Goal: Information Seeking & Learning: Find specific fact

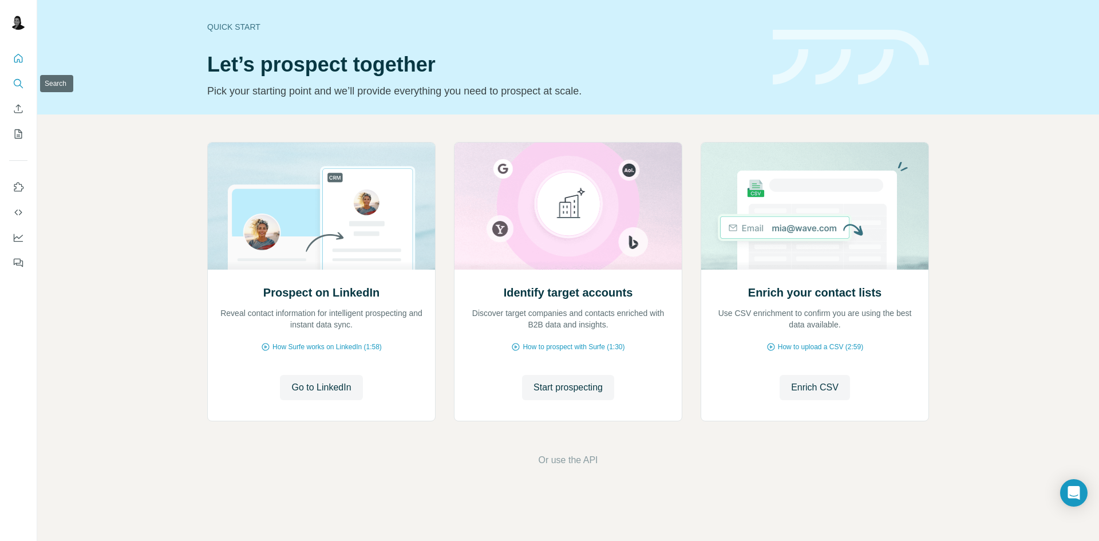
click at [17, 84] on icon "Search" at bounding box center [18, 83] width 11 height 11
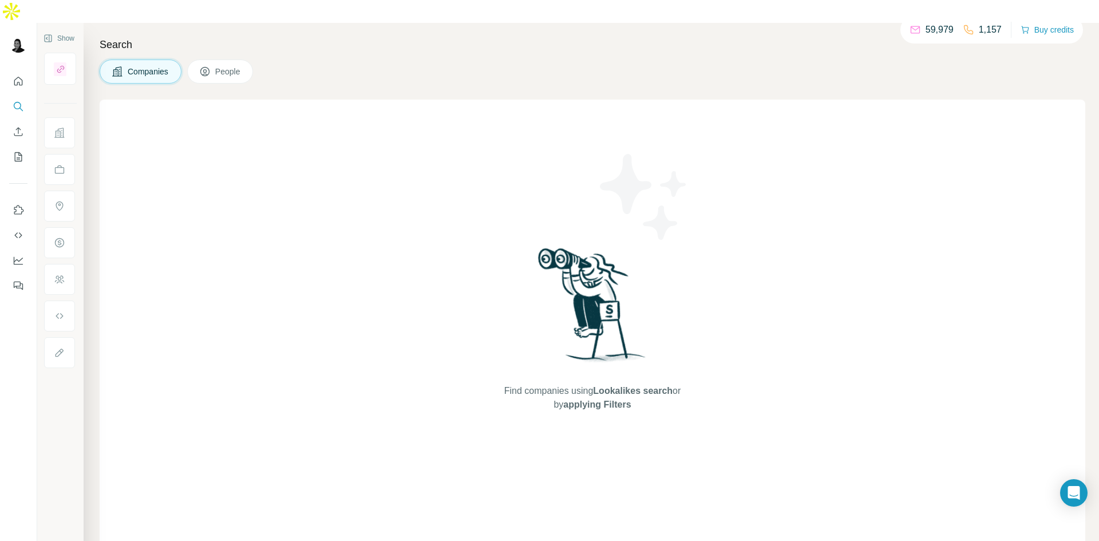
click at [147, 66] on span "Companies" at bounding box center [149, 71] width 42 height 11
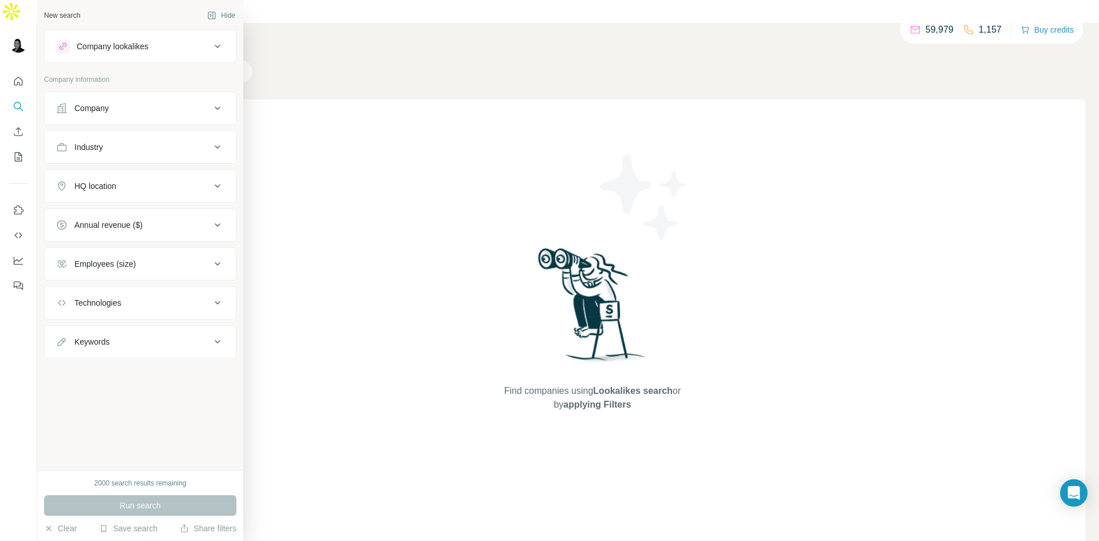
click at [165, 188] on div "HQ location" at bounding box center [133, 185] width 155 height 11
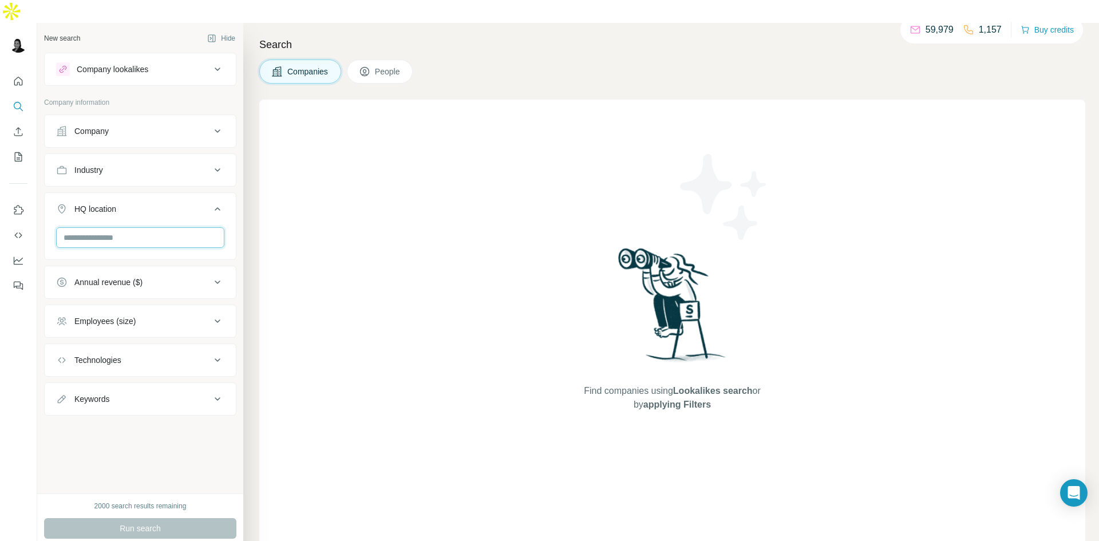
click at [162, 227] on input "text" at bounding box center [140, 237] width 168 height 21
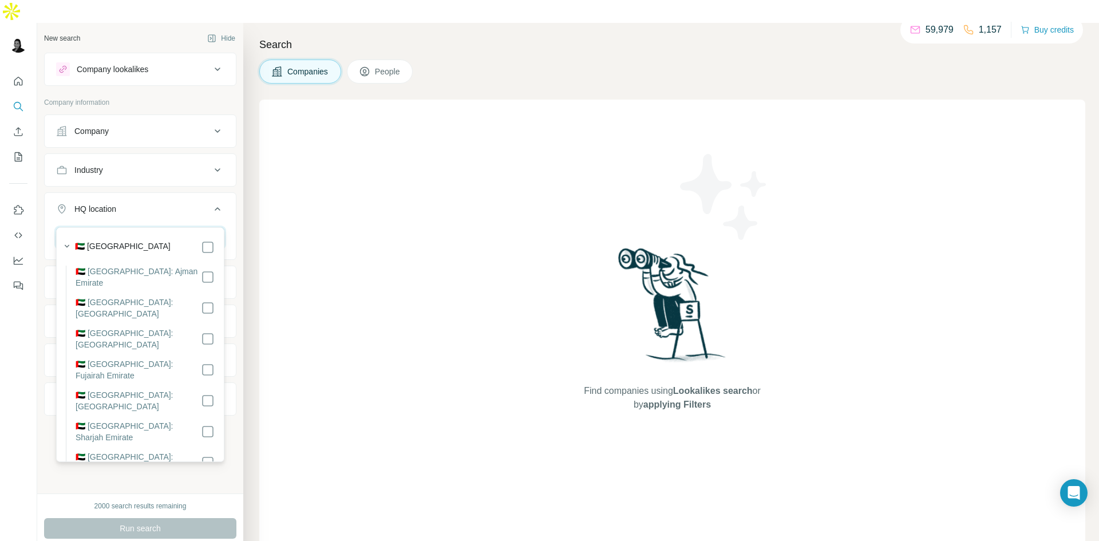
type input "******"
drag, startPoint x: 100, startPoint y: 215, endPoint x: 43, endPoint y: 213, distance: 57.3
click at [43, 213] on div "New search Hide Company lookalikes Company information Company Industry HQ loca…" at bounding box center [140, 258] width 206 height 471
type input "*****"
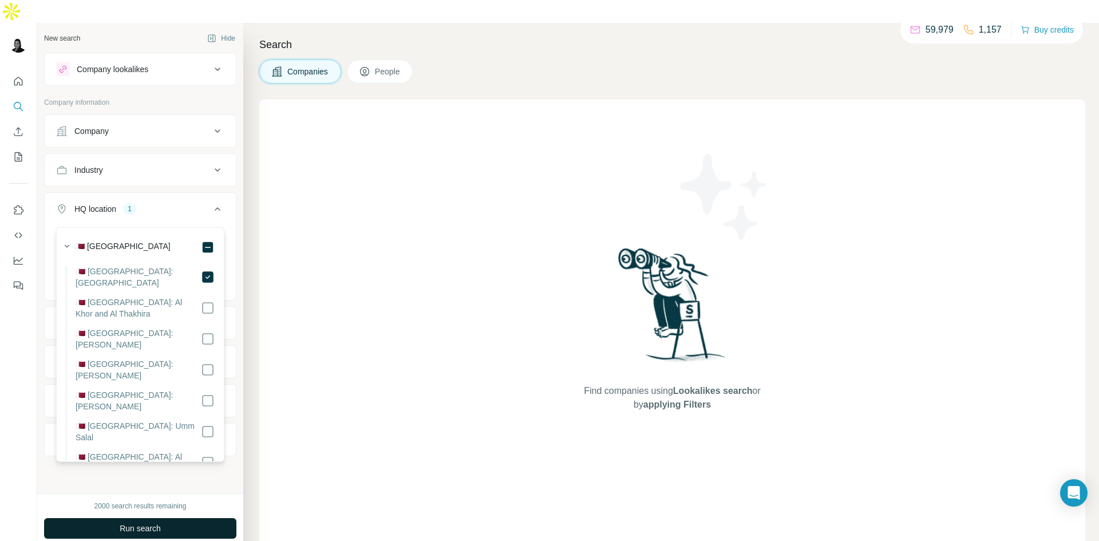
click at [179, 518] on button "Run search" at bounding box center [140, 528] width 192 height 21
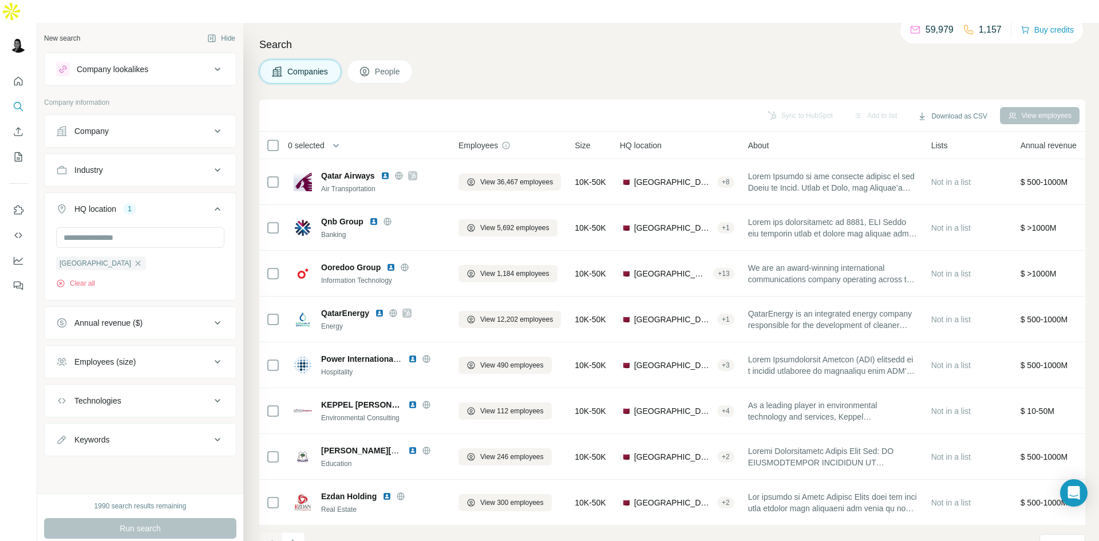
click at [395, 66] on span "People" at bounding box center [388, 71] width 26 height 11
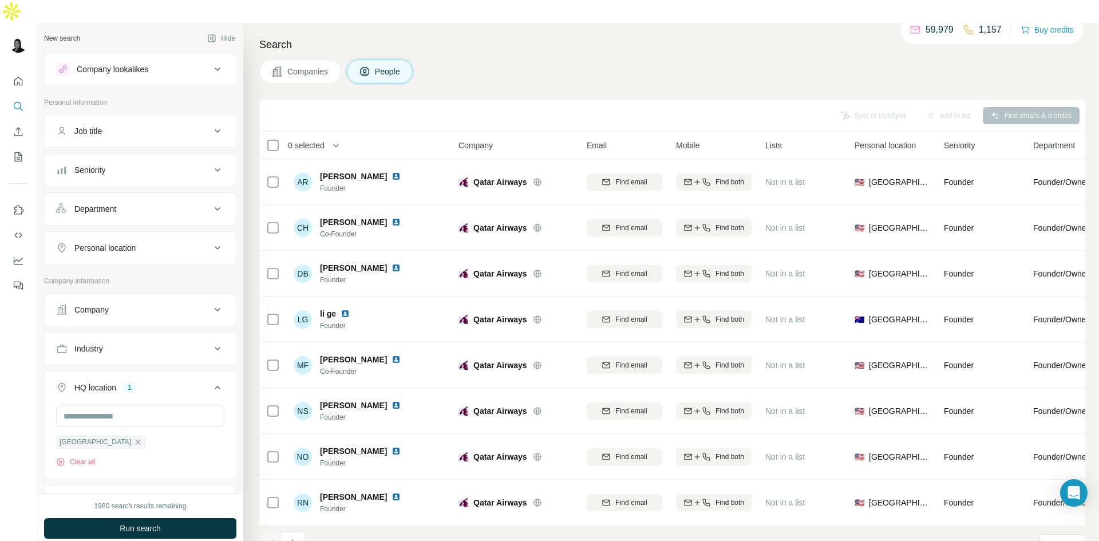
click at [149, 117] on button "Job title" at bounding box center [140, 130] width 191 height 27
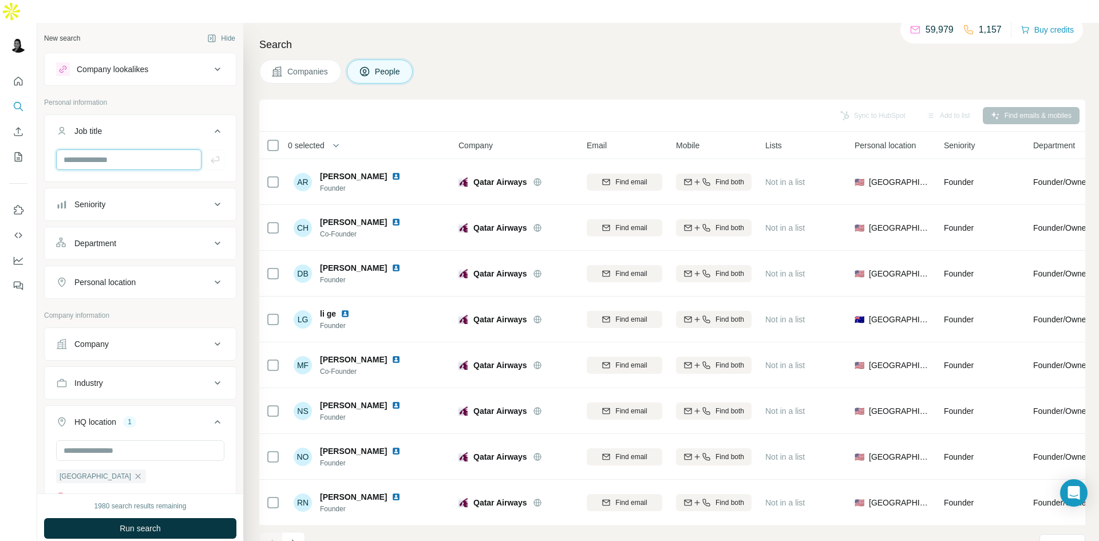
click at [146, 149] on input "text" at bounding box center [128, 159] width 145 height 21
type input "*"
type input "**"
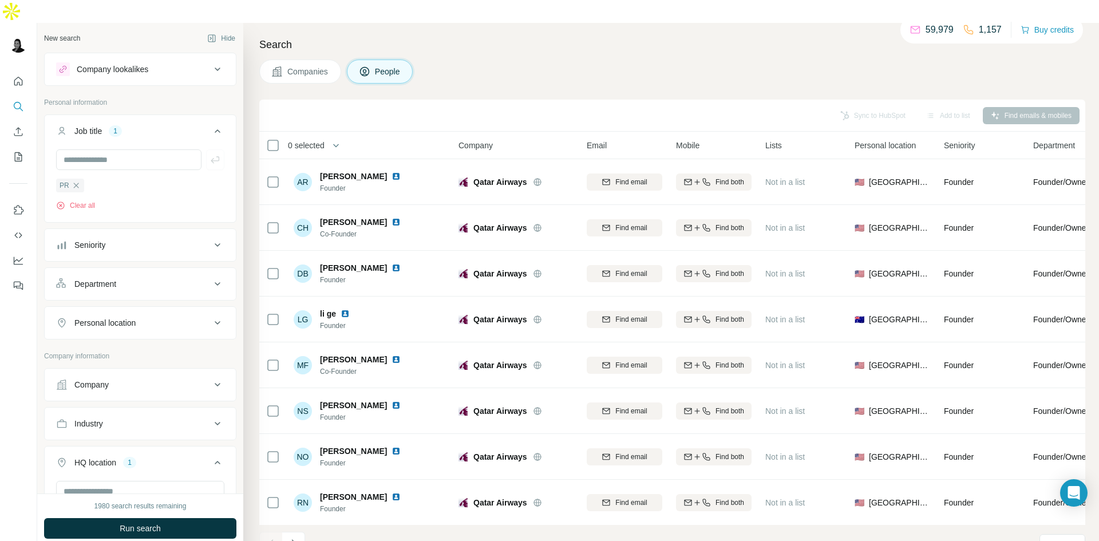
click at [179, 518] on button "Run search" at bounding box center [140, 528] width 192 height 21
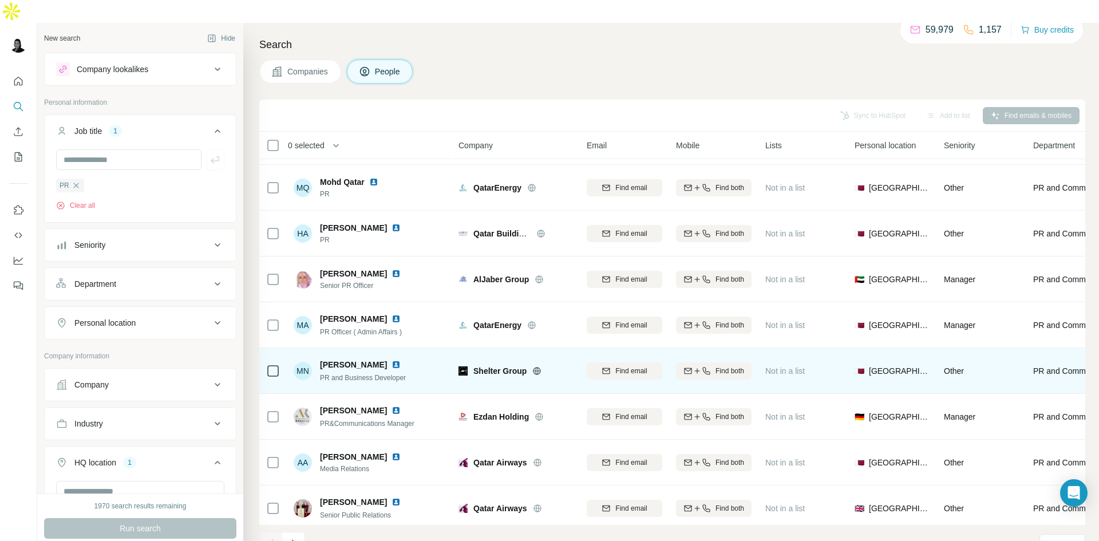
scroll to position [57, 0]
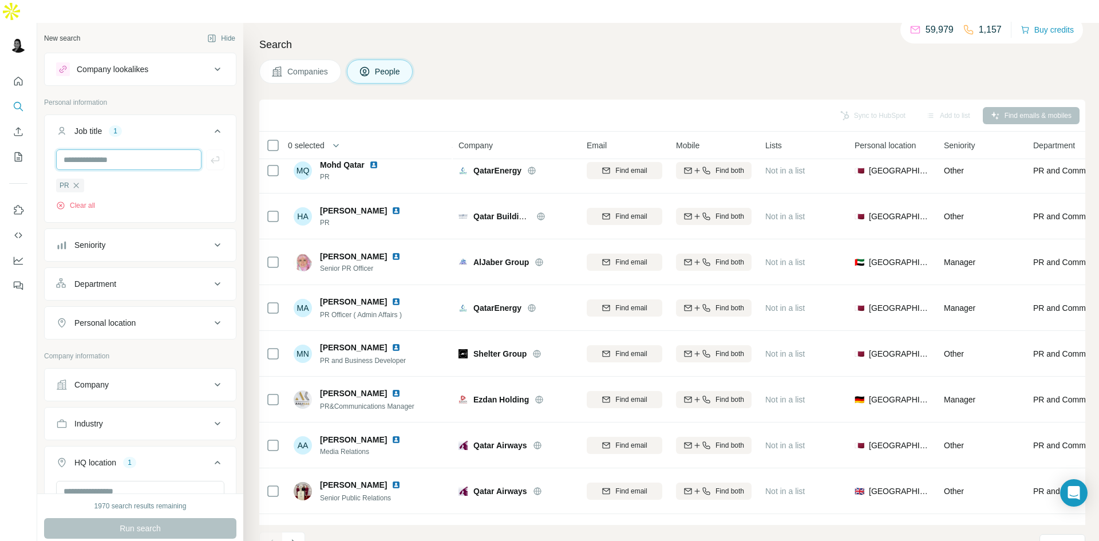
click at [87, 149] on input "text" at bounding box center [128, 159] width 145 height 21
type input "**********"
click at [156, 200] on div "Clear all" at bounding box center [140, 205] width 168 height 10
click at [157, 178] on div "PR Clear all" at bounding box center [140, 194] width 168 height 33
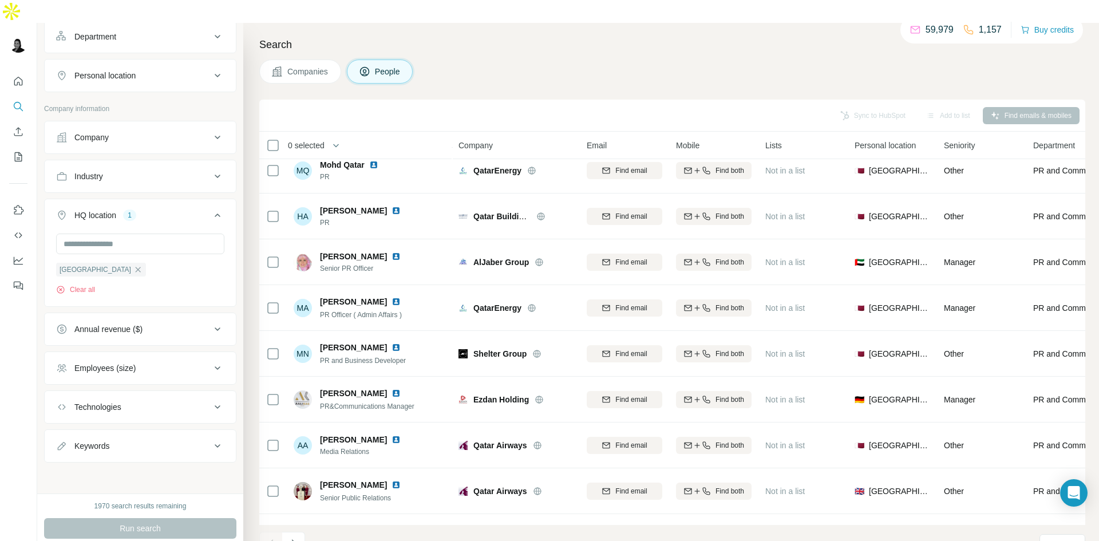
scroll to position [250, 0]
click at [179, 518] on div "Run search" at bounding box center [140, 528] width 192 height 21
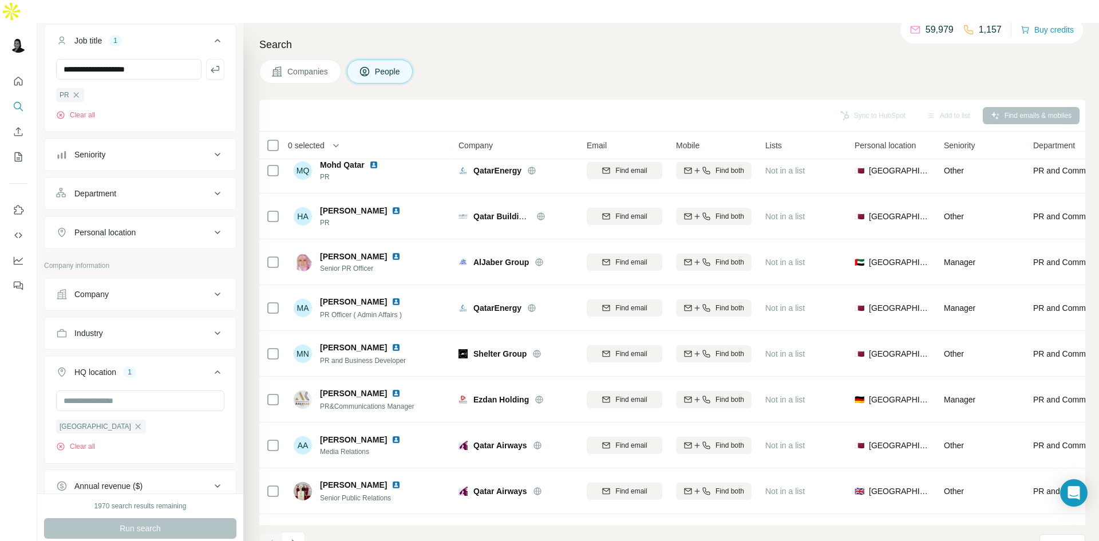
scroll to position [0, 0]
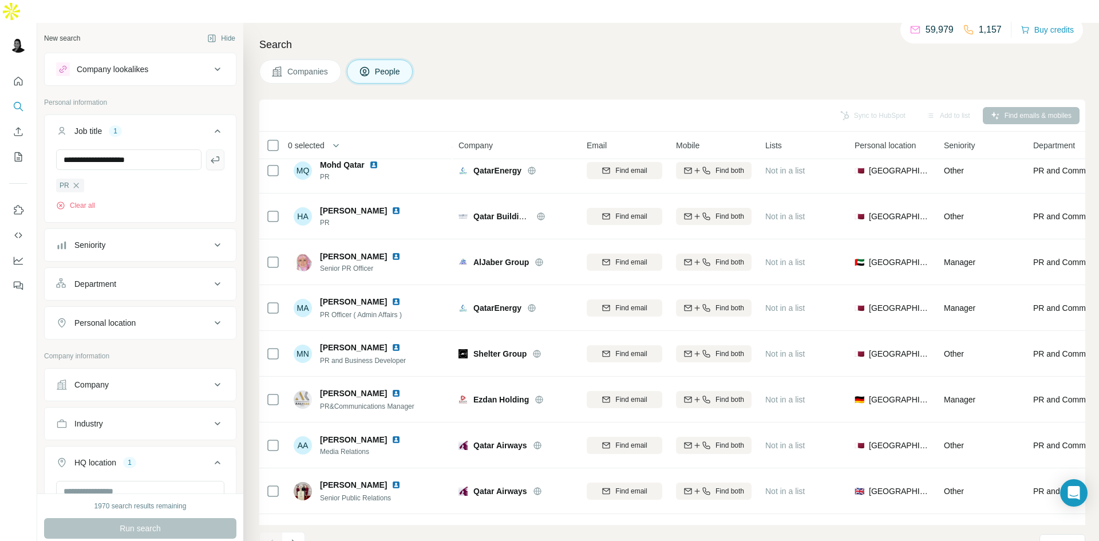
click at [210, 154] on icon "button" at bounding box center [215, 159] width 11 height 11
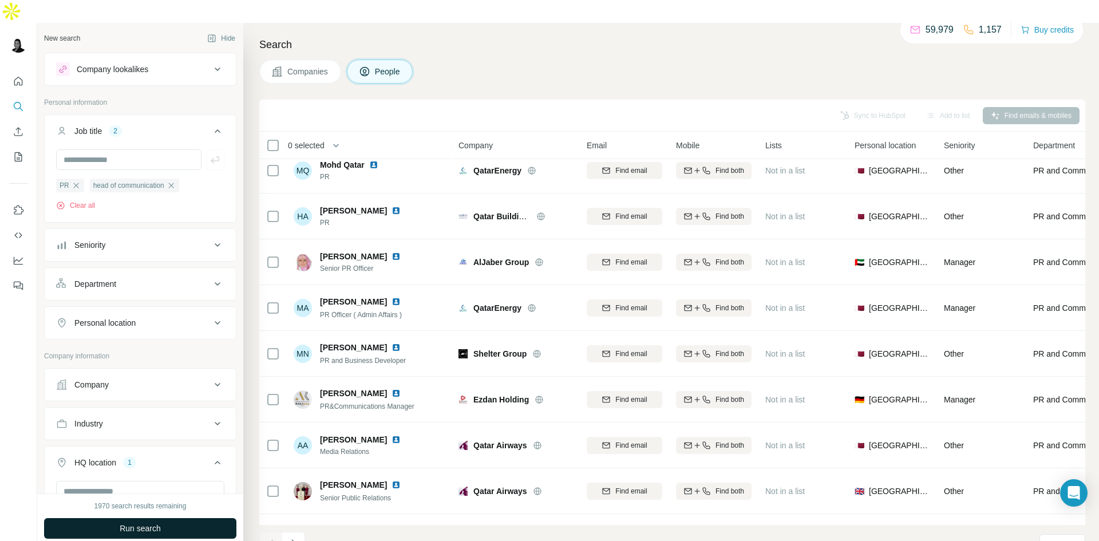
click at [145, 523] on span "Run search" at bounding box center [140, 528] width 41 height 11
